Goal: Find specific page/section: Find specific page/section

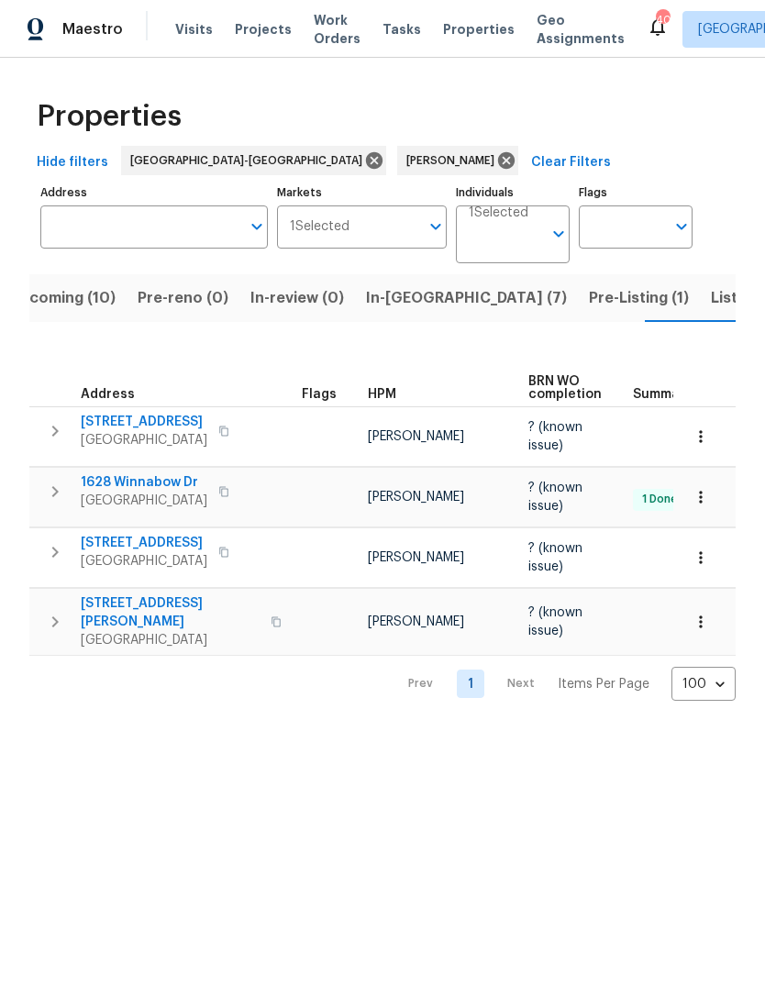
click at [228, 548] on icon "button" at bounding box center [223, 553] width 9 height 10
click at [87, 299] on span "Upcoming (10)" at bounding box center [62, 298] width 106 height 26
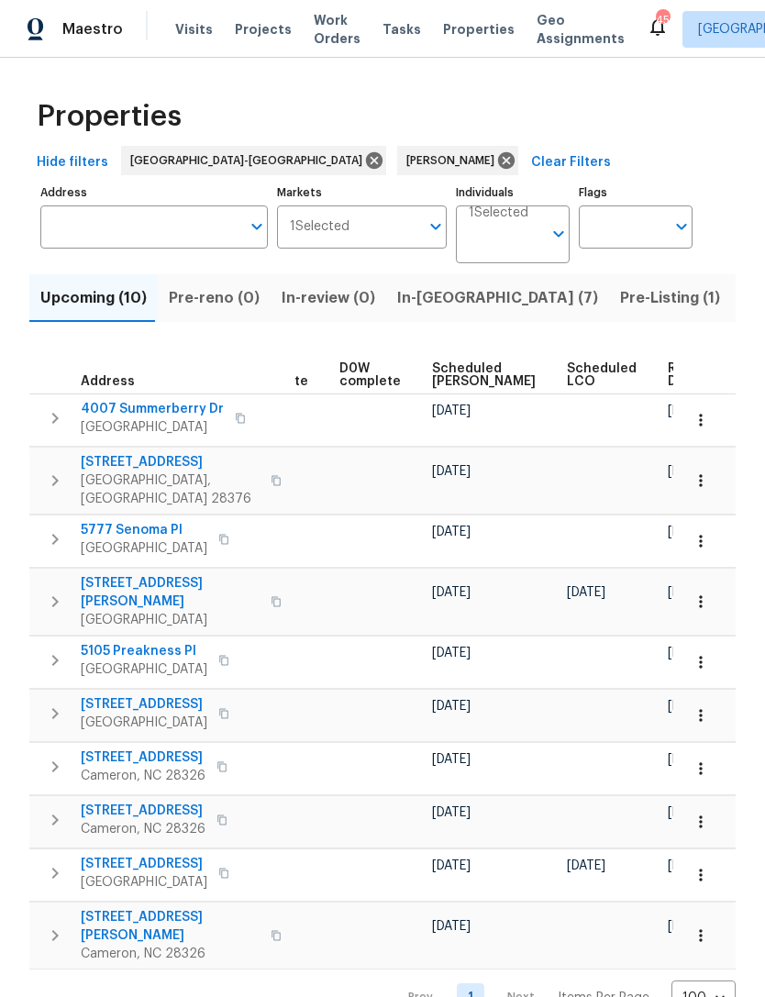
scroll to position [0, 461]
click at [436, 377] on span "Scheduled [PERSON_NAME]" at bounding box center [485, 375] width 104 height 26
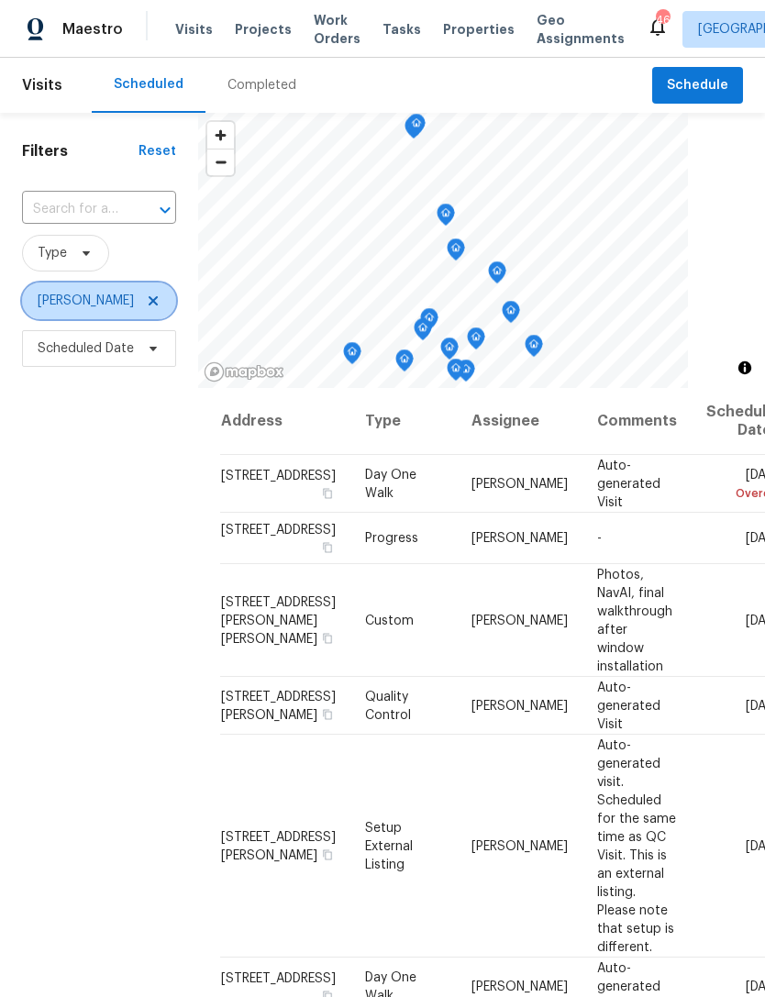
click at [151, 299] on icon at bounding box center [153, 300] width 9 height 9
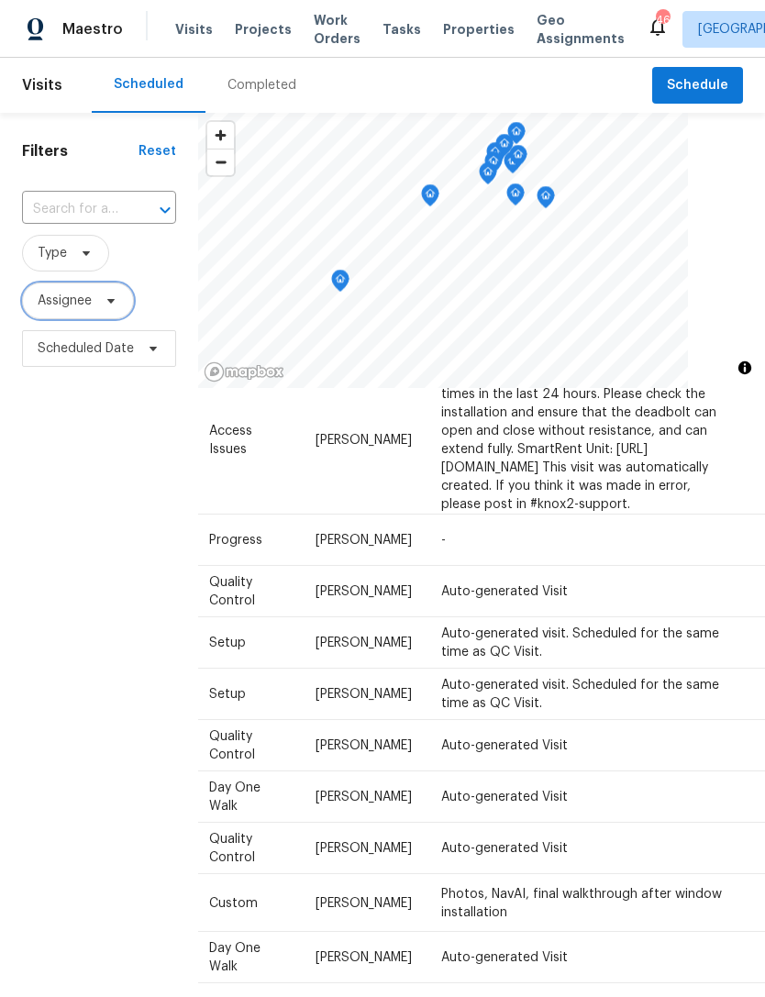
scroll to position [1596, 154]
click at [98, 587] on div "Filters Reset ​ Type Assignee Scheduled Date" at bounding box center [99, 649] width 198 height 1073
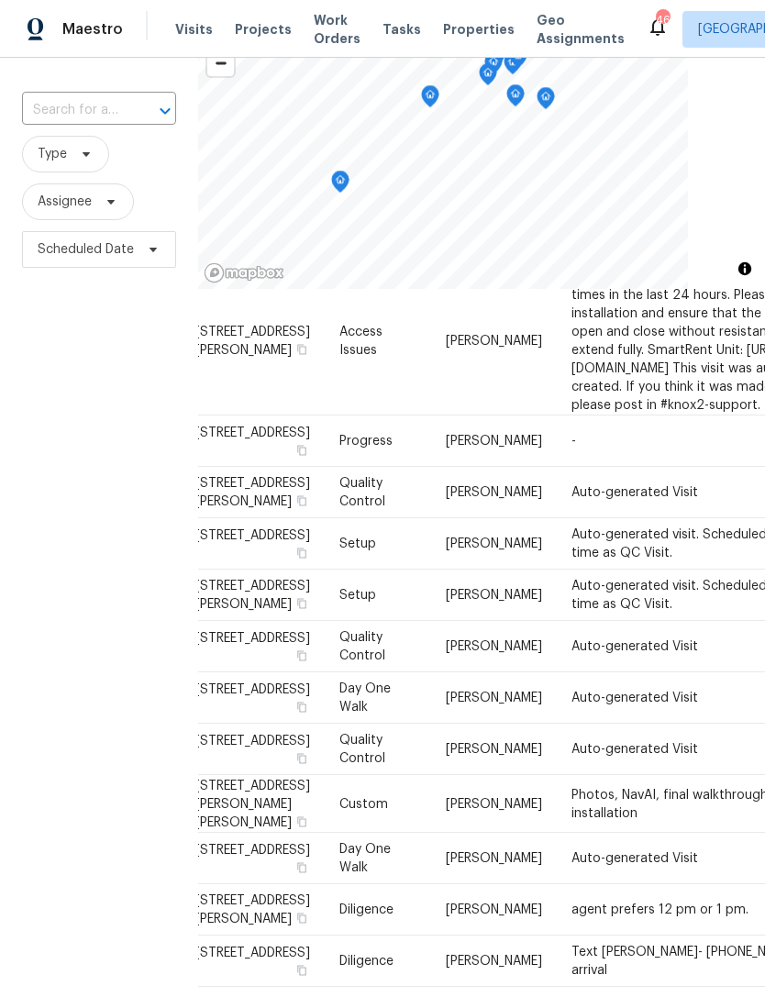
scroll to position [96, 0]
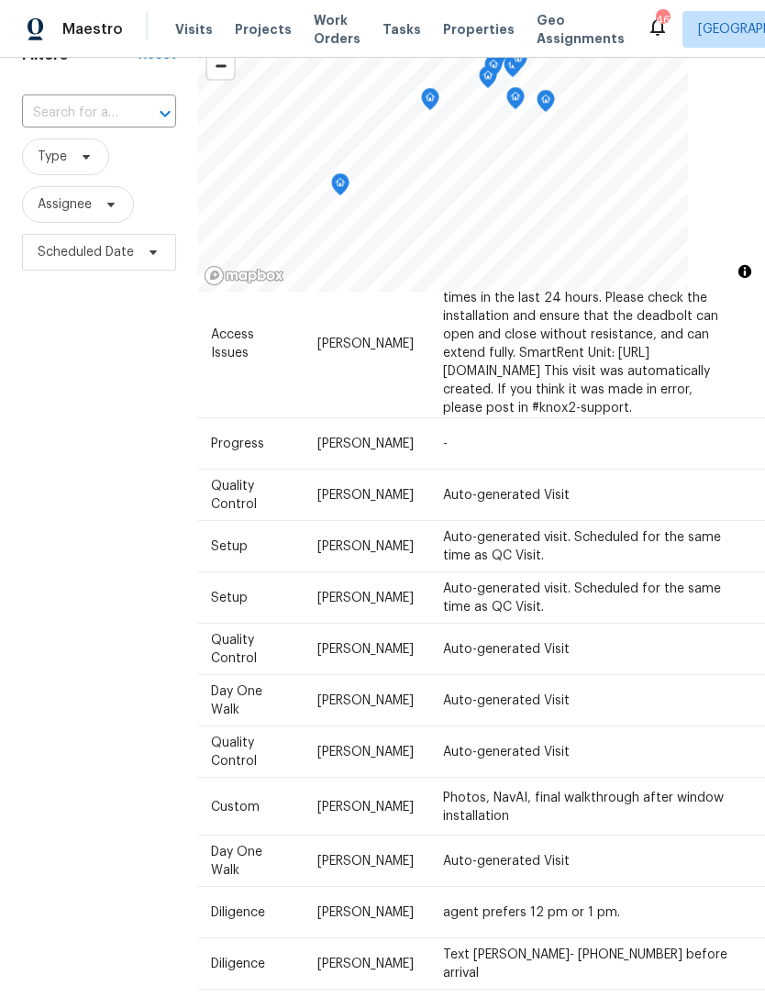
click at [28, 624] on div "Filters Reset ​ Type Assignee Scheduled Date" at bounding box center [99, 553] width 198 height 1073
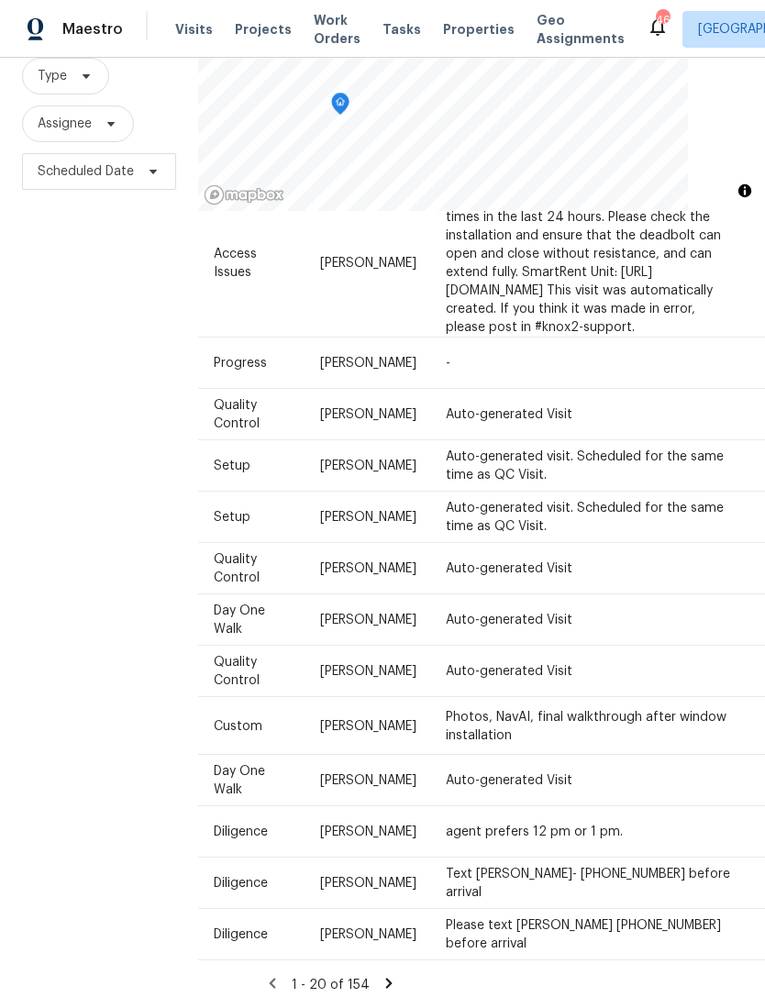
scroll to position [59, 0]
click at [391, 975] on icon at bounding box center [389, 983] width 17 height 17
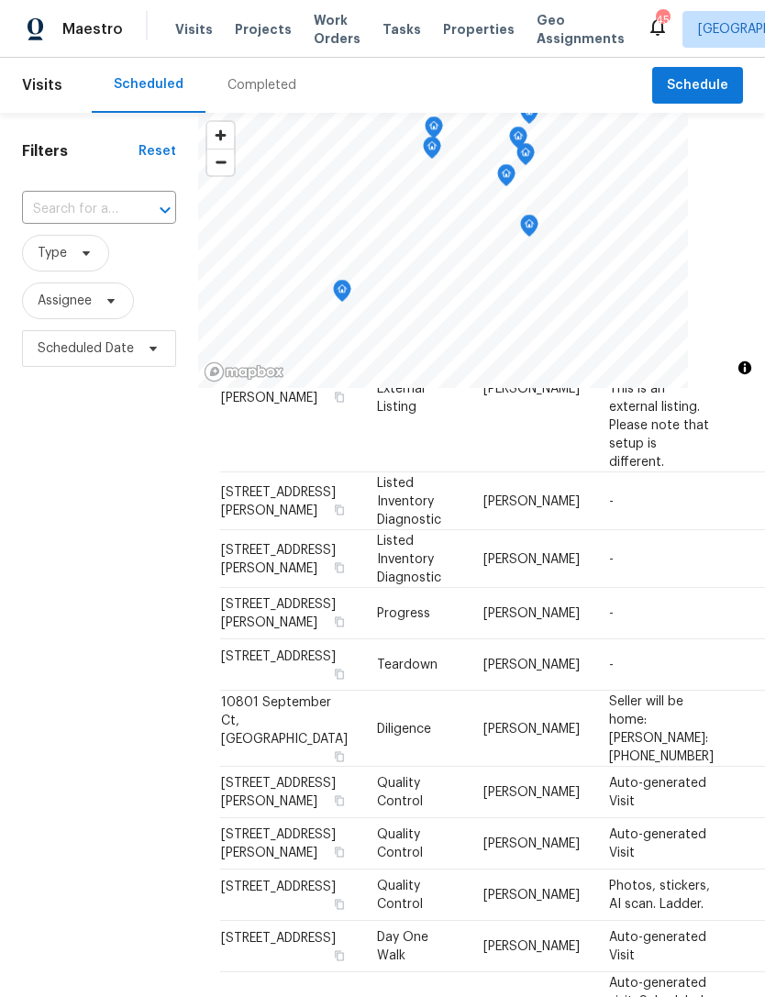
scroll to position [408, 0]
click at [65, 300] on span "Assignee" at bounding box center [65, 301] width 54 height 18
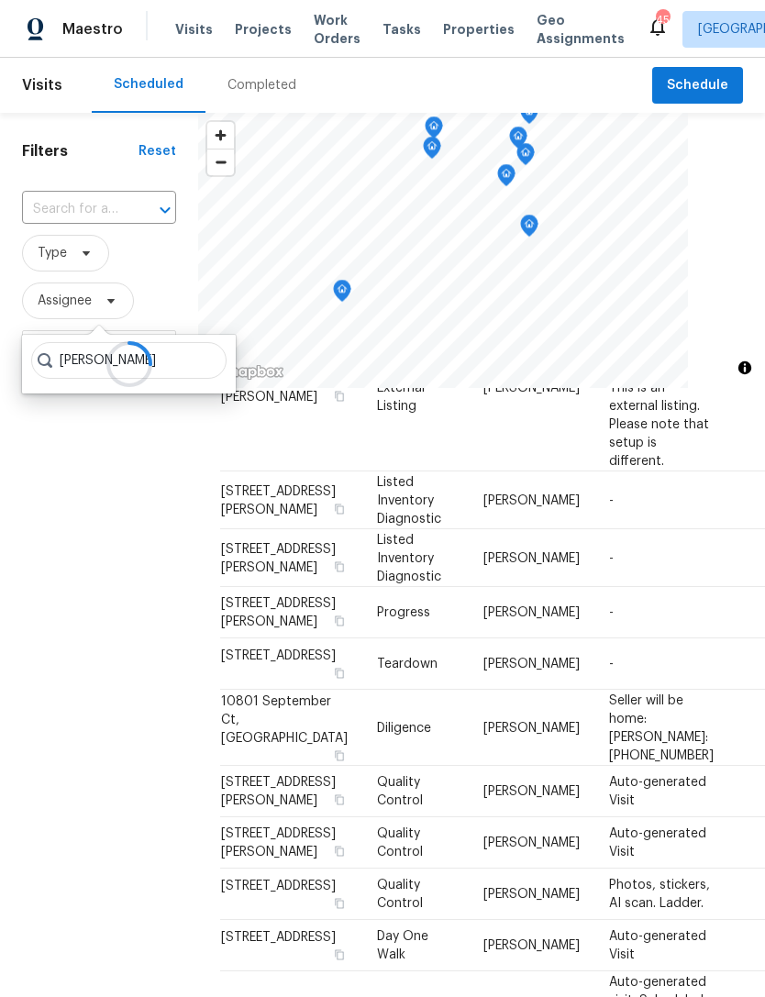
type input "Preston sexton"
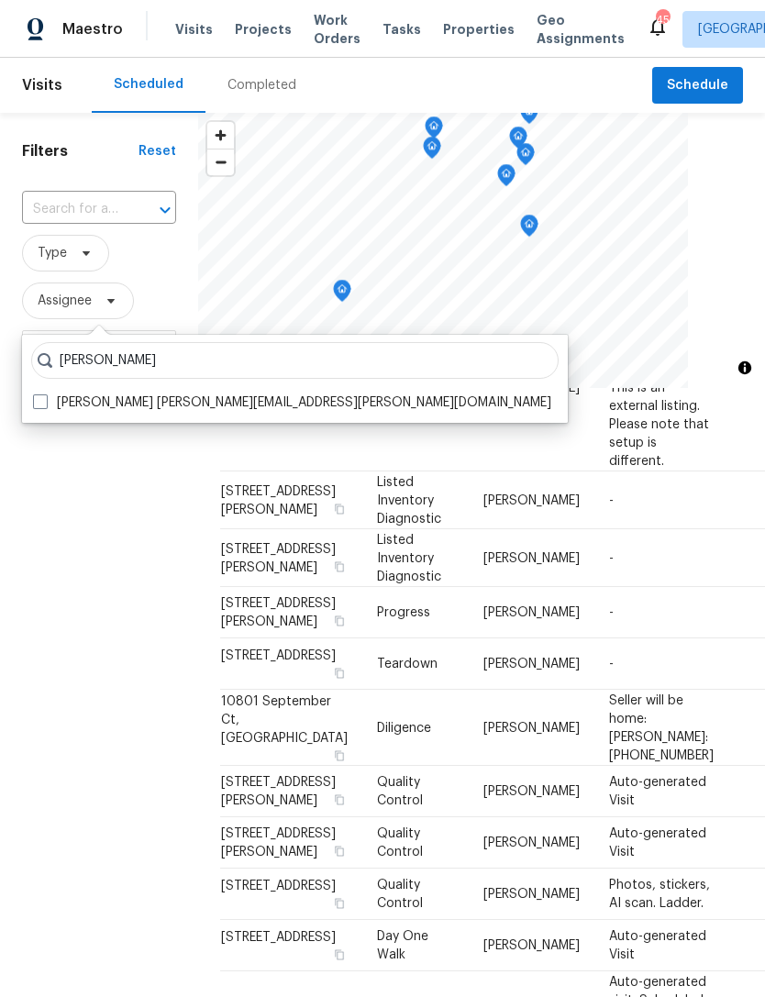
click at [140, 411] on label "Preston Sexton preston.sexton@opendoor.com" at bounding box center [292, 402] width 518 height 18
click at [45, 405] on input "Preston Sexton preston.sexton@opendoor.com" at bounding box center [39, 399] width 12 height 12
checkbox input "true"
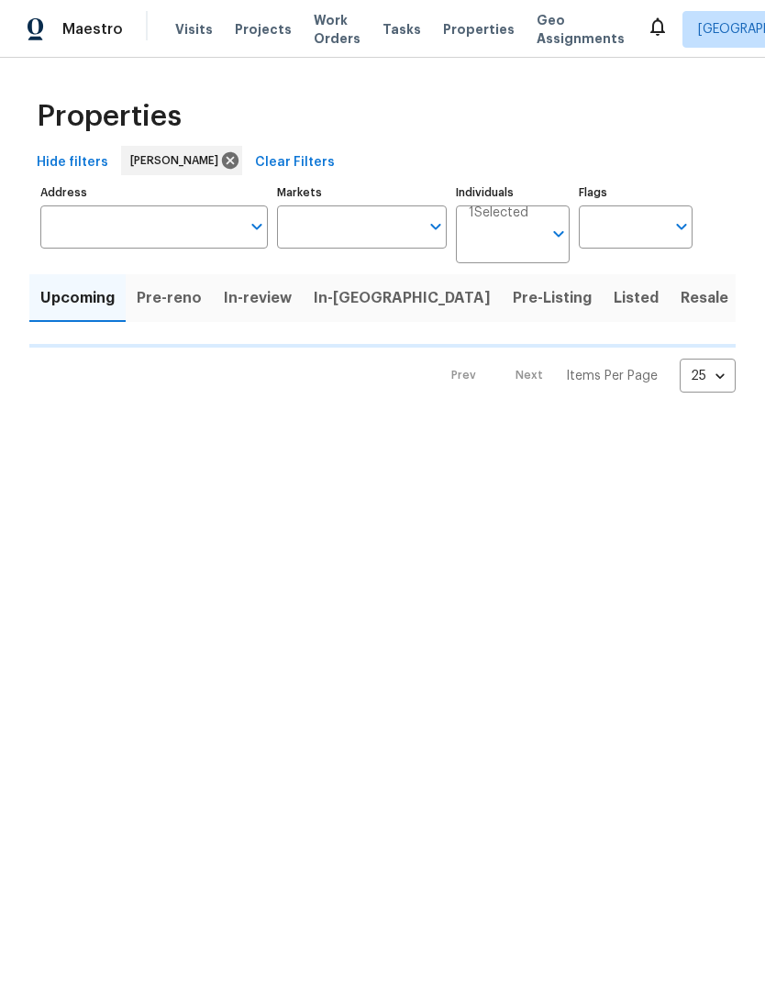
type input "100"
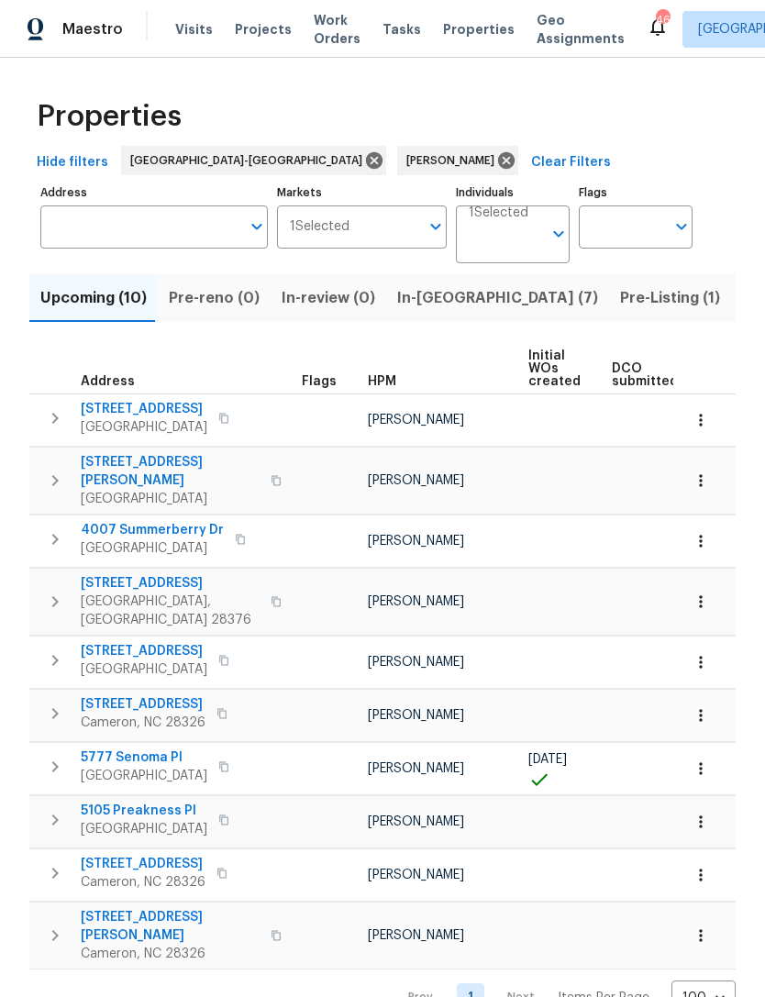
click at [334, 304] on span "In-review (0)" at bounding box center [329, 298] width 94 height 26
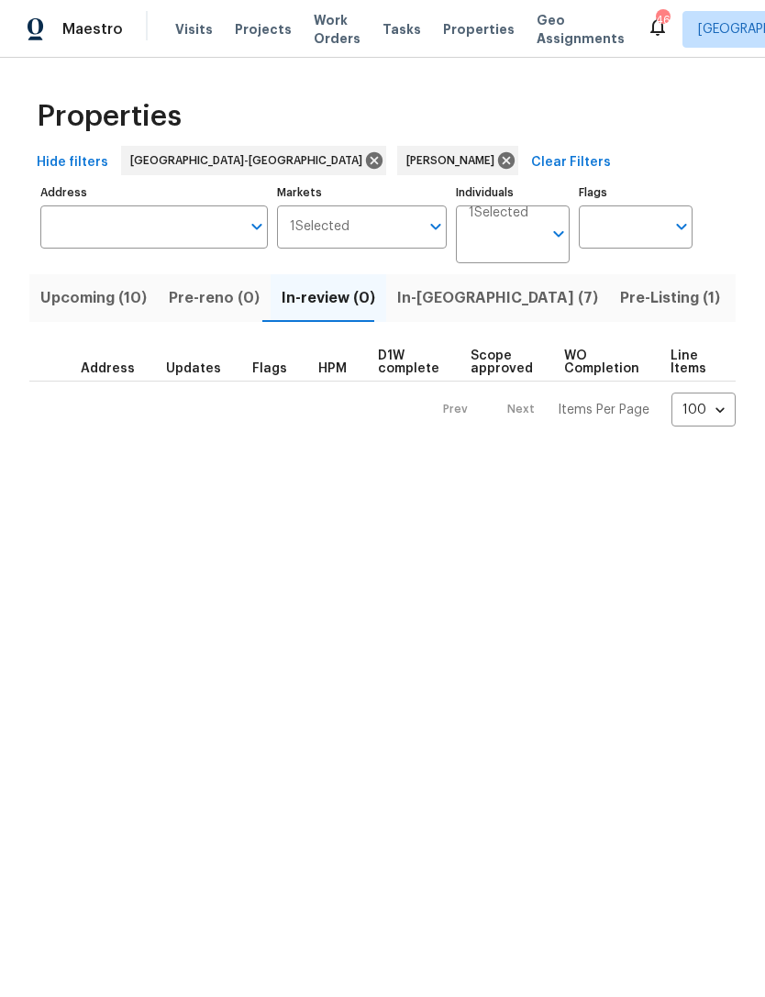
click at [224, 303] on span "Pre-reno (0)" at bounding box center [214, 298] width 91 height 26
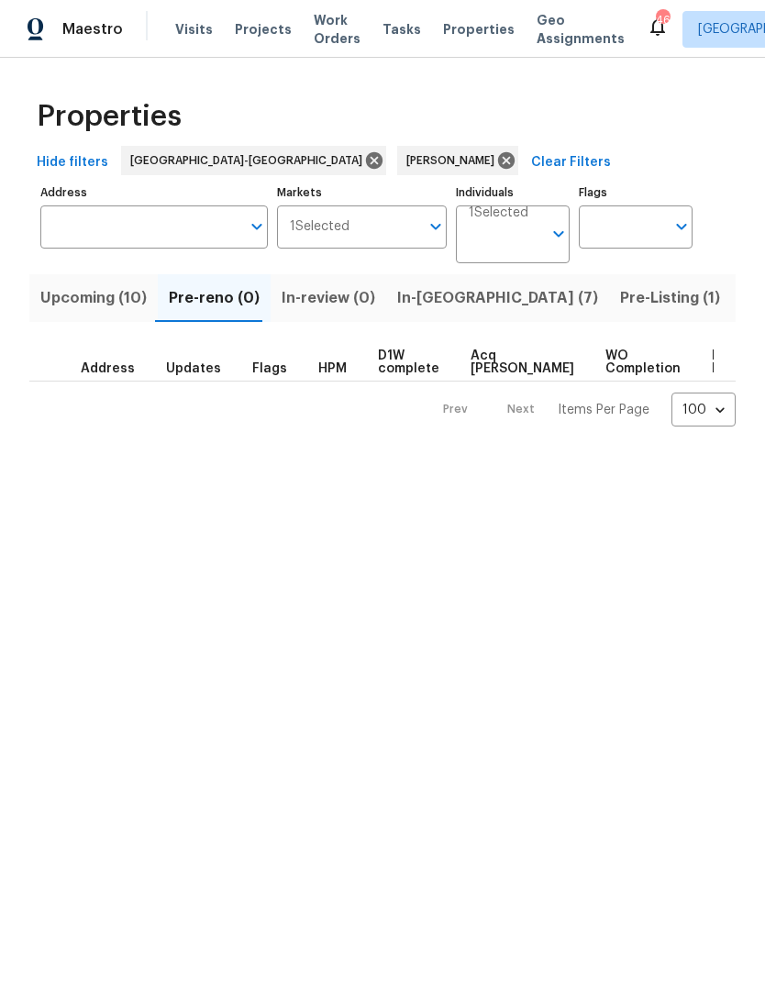
click at [116, 300] on span "Upcoming (10)" at bounding box center [93, 298] width 106 height 26
